Goal: Find specific page/section: Find specific page/section

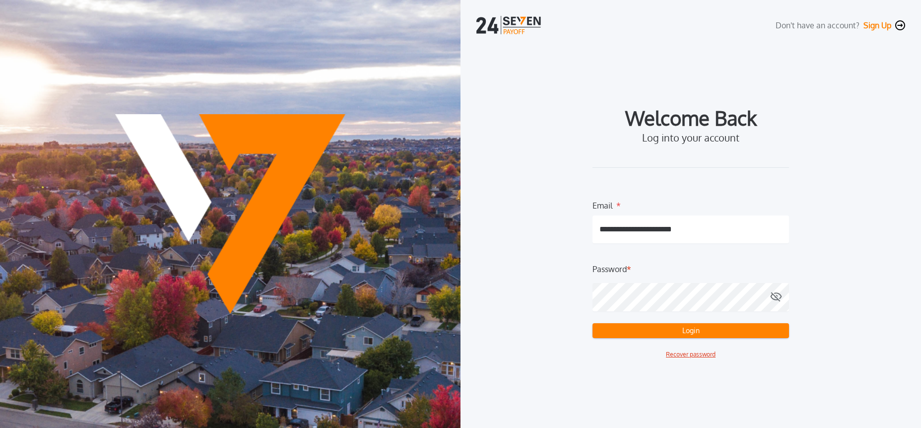
click at [656, 332] on button "Login" at bounding box center [691, 330] width 197 height 15
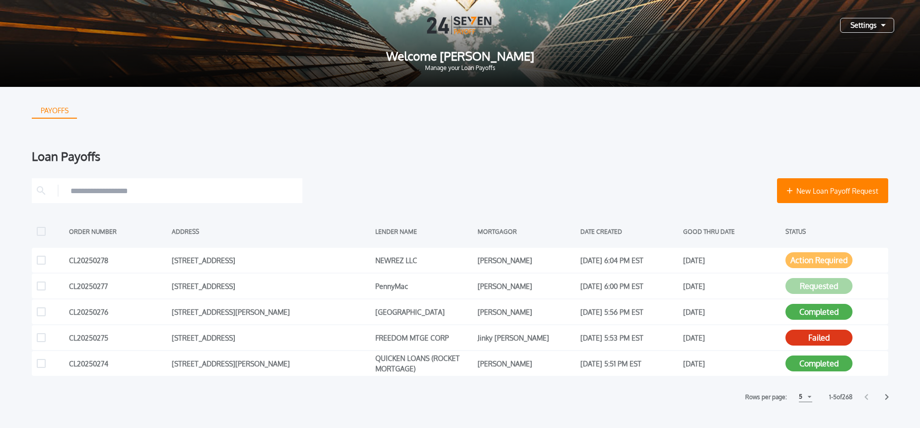
click at [806, 398] on div "5" at bounding box center [805, 397] width 13 height 10
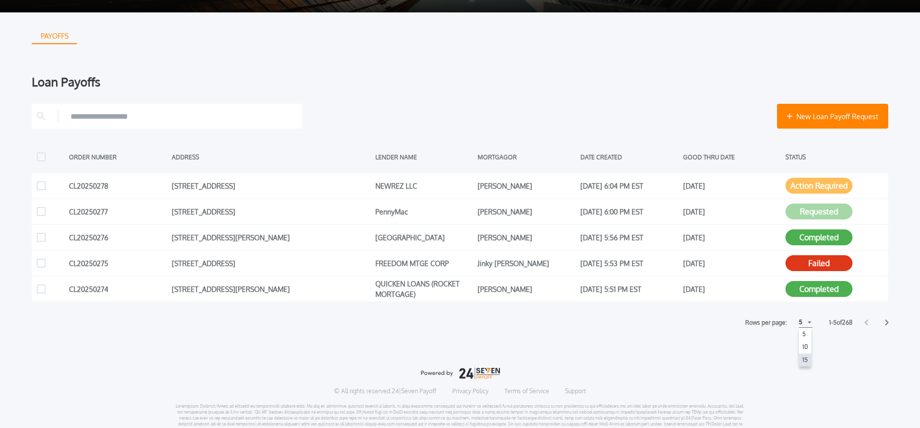
scroll to position [62, 0]
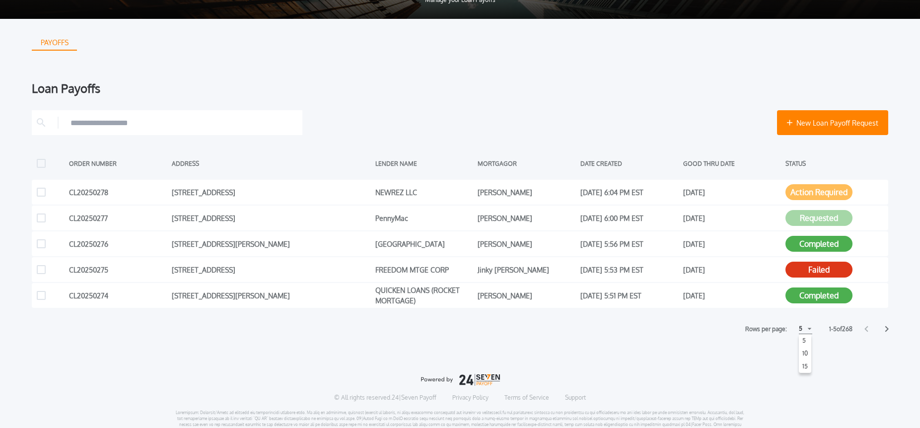
drag, startPoint x: 802, startPoint y: 360, endPoint x: 810, endPoint y: 364, distance: 8.7
click at [802, 360] on h1 "15" at bounding box center [804, 366] width 9 height 12
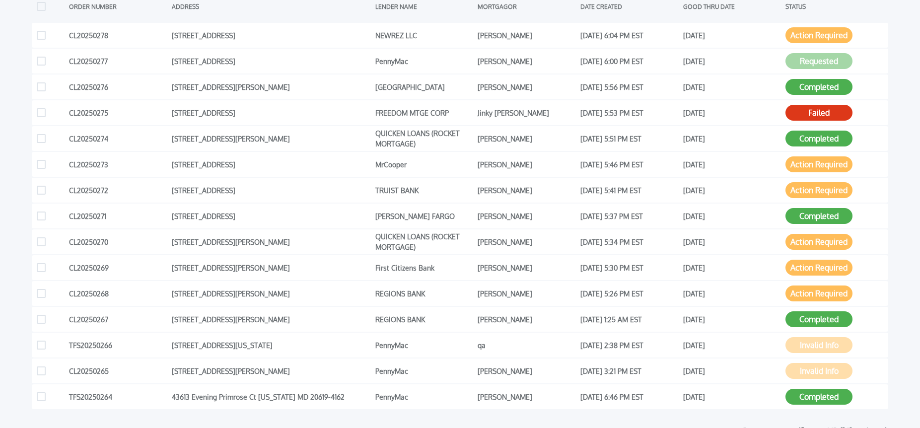
scroll to position [226, 0]
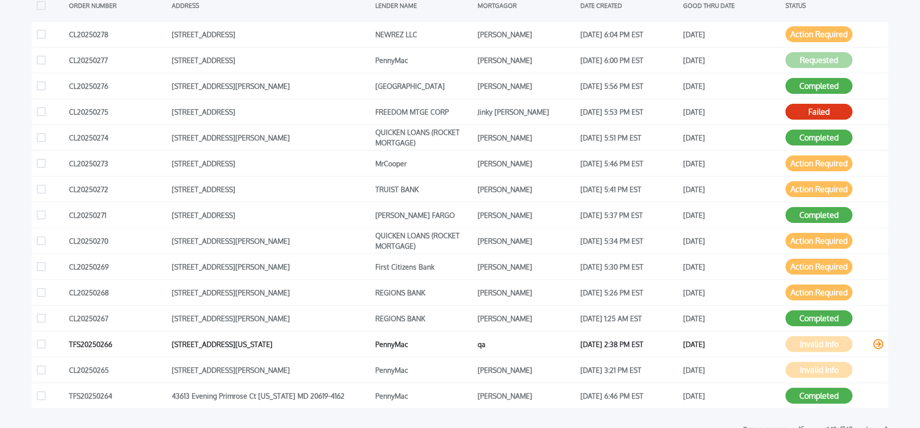
click at [486, 346] on div "qa" at bounding box center [526, 343] width 98 height 15
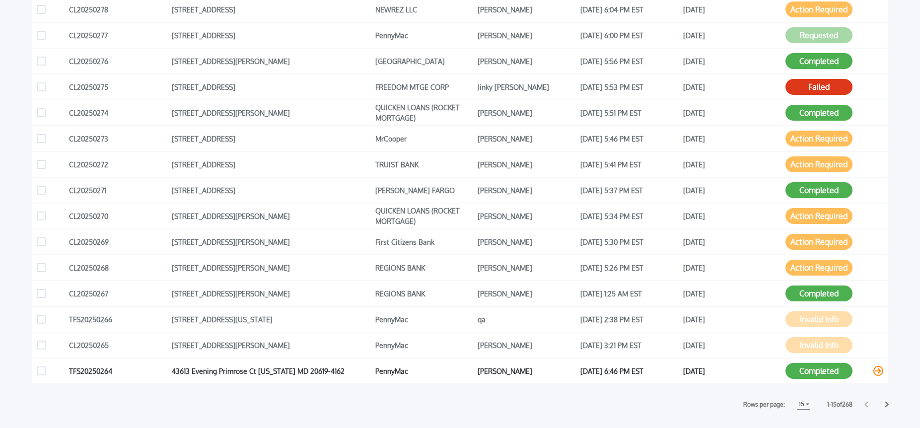
scroll to position [251, 0]
click at [887, 405] on icon at bounding box center [886, 404] width 4 height 6
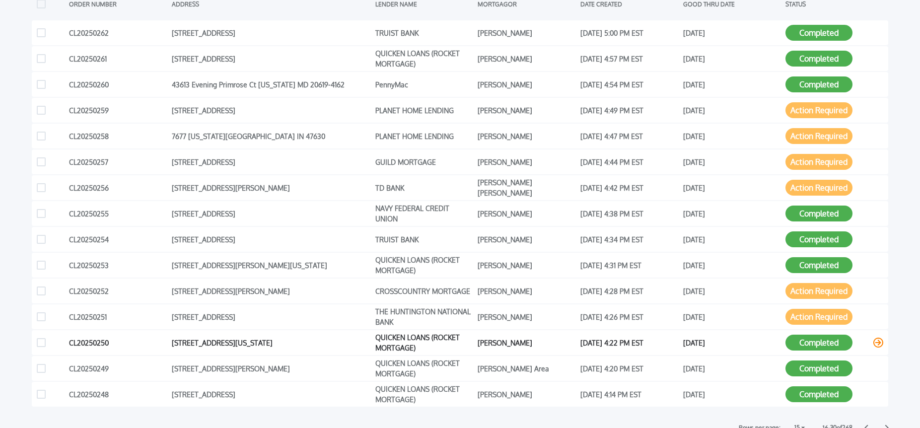
scroll to position [235, 0]
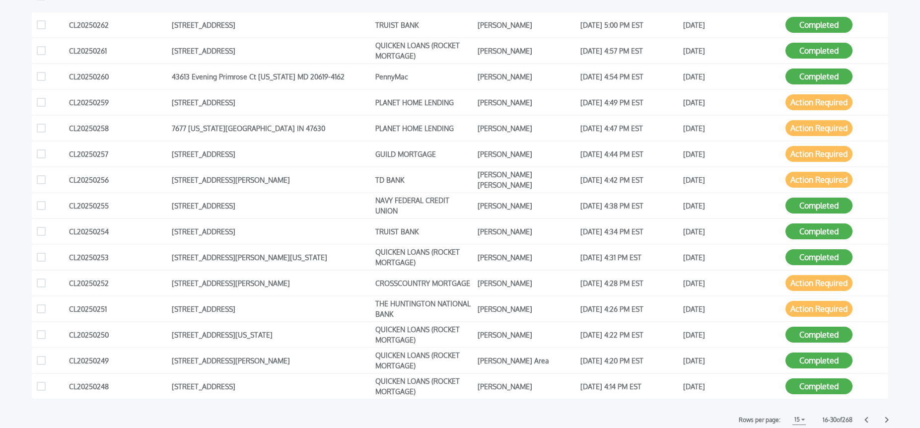
click at [887, 420] on icon at bounding box center [886, 420] width 3 height 6
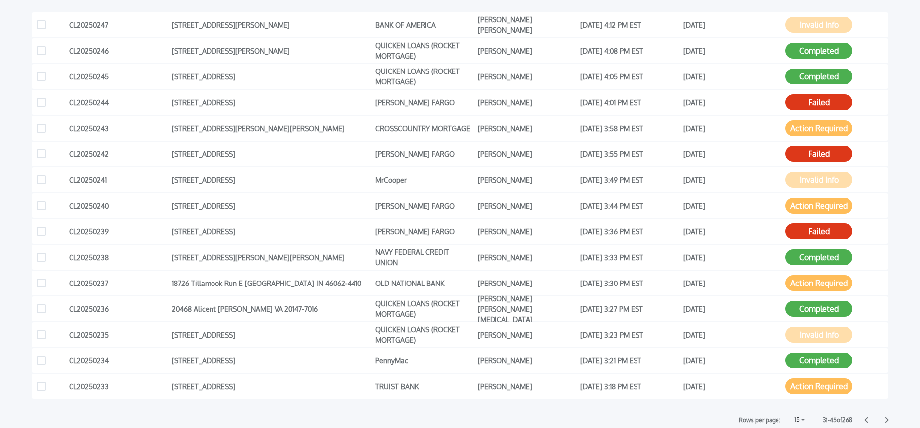
click at [885, 418] on icon at bounding box center [886, 419] width 4 height 6
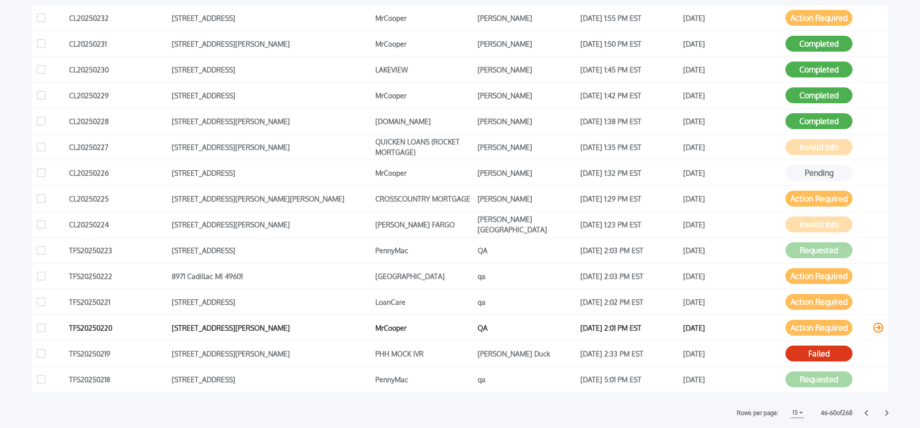
scroll to position [216, 0]
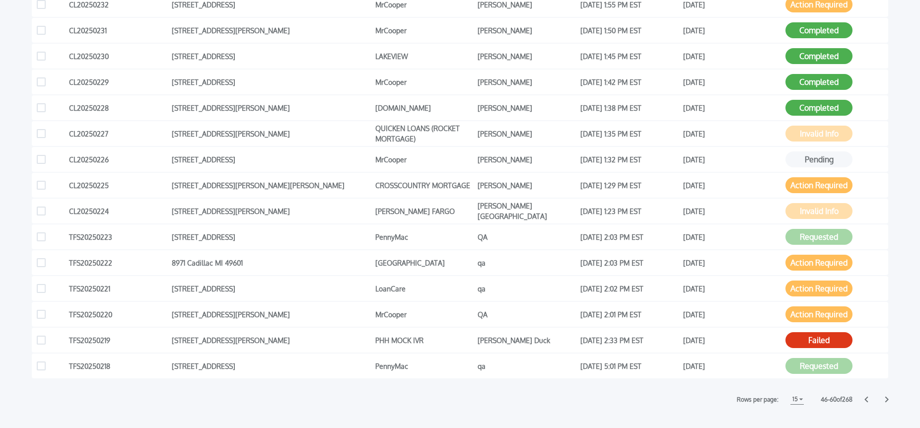
click at [887, 401] on icon at bounding box center [886, 399] width 4 height 6
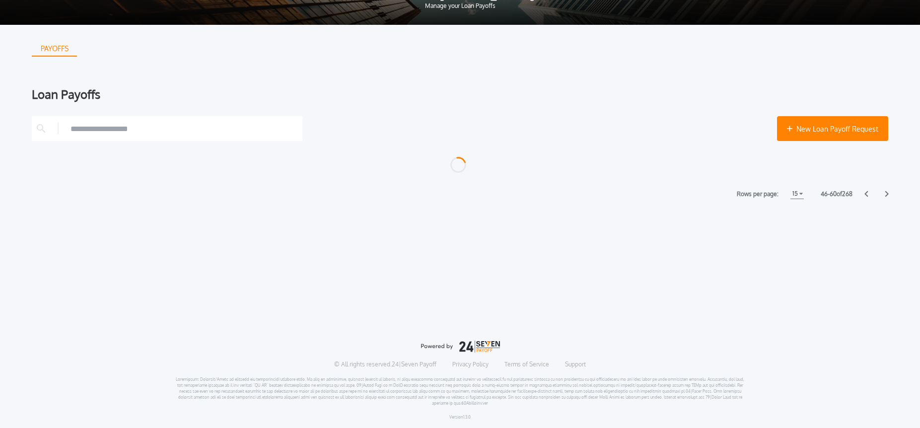
scroll to position [256, 0]
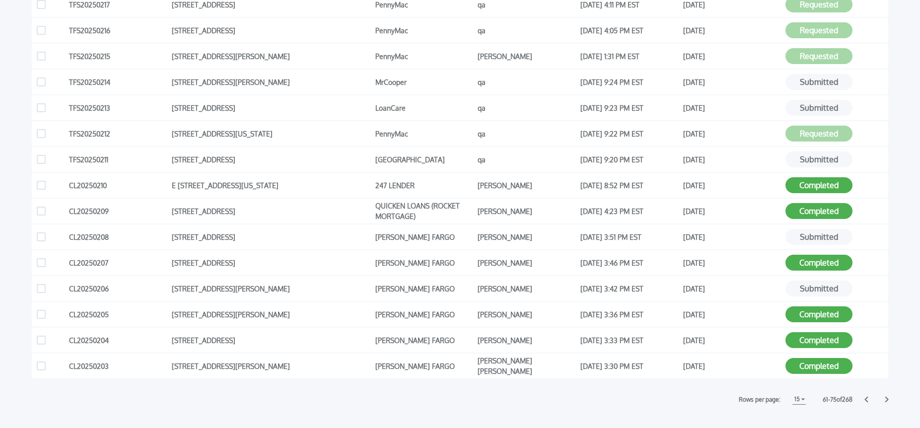
click at [867, 401] on icon at bounding box center [865, 400] width 3 height 6
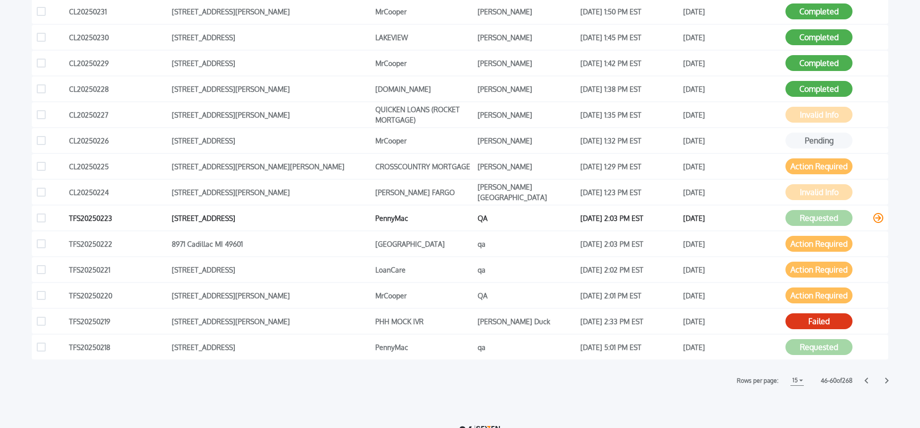
scroll to position [281, 0]
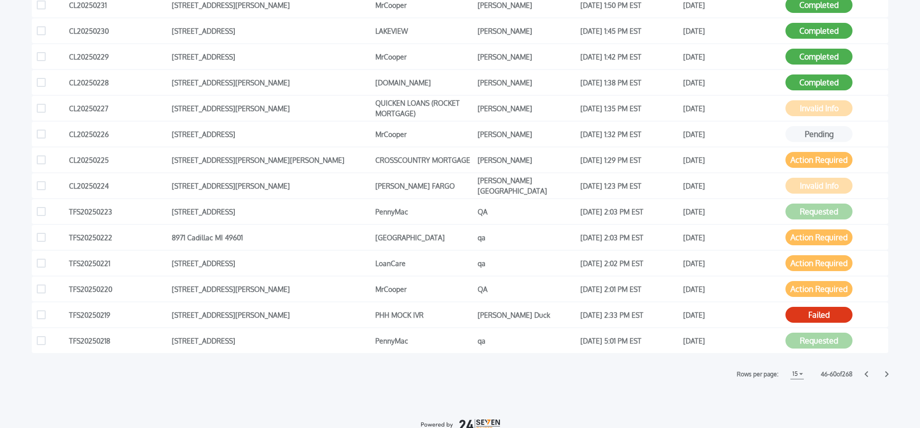
click at [866, 375] on icon at bounding box center [866, 374] width 4 height 6
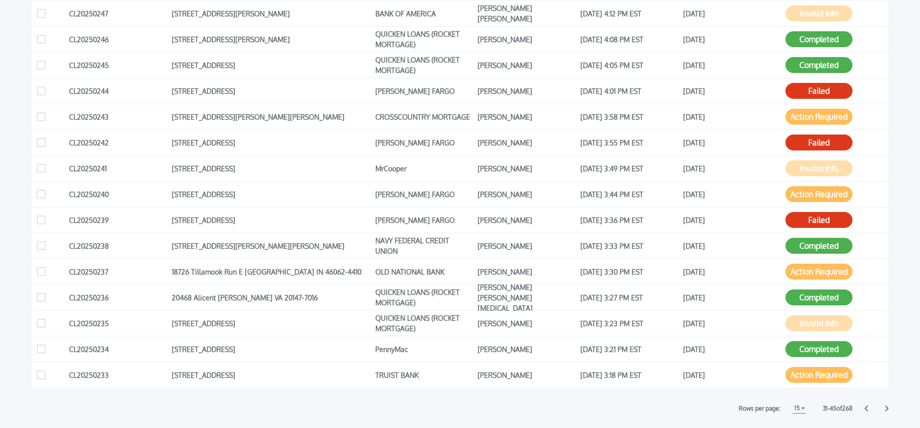
scroll to position [248, 0]
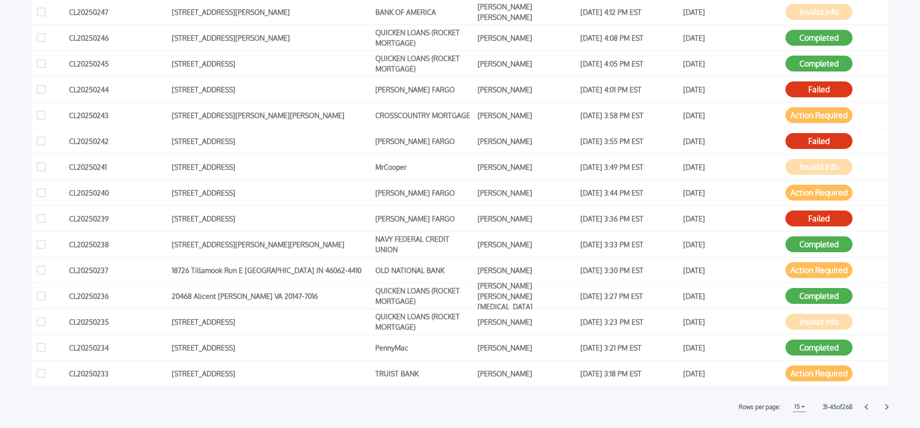
click at [865, 406] on icon at bounding box center [865, 407] width 3 height 6
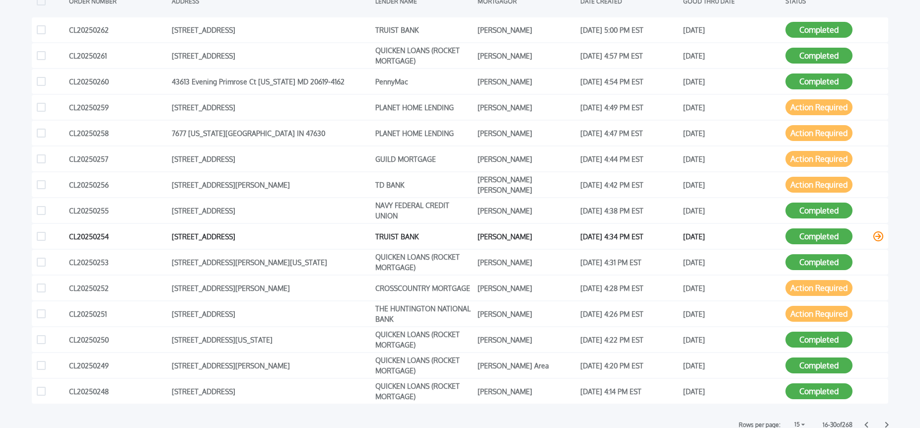
scroll to position [233, 0]
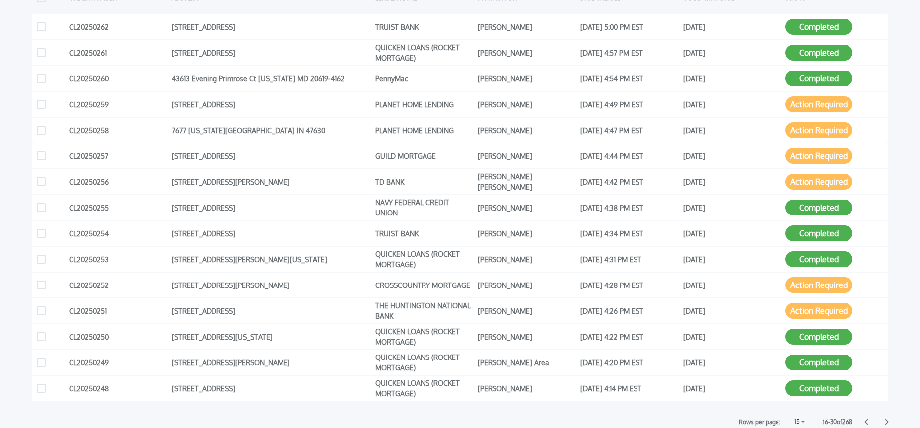
click at [866, 422] on icon at bounding box center [866, 421] width 4 height 6
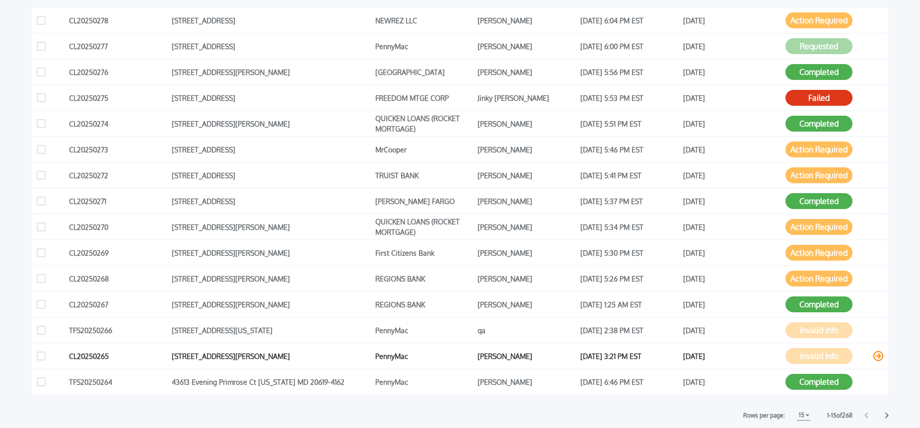
scroll to position [240, 0]
